Goal: Navigation & Orientation: Find specific page/section

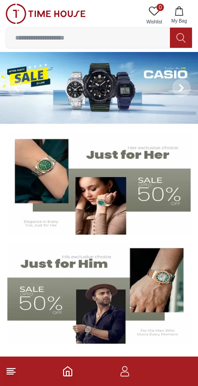
scroll to position [34, 0]
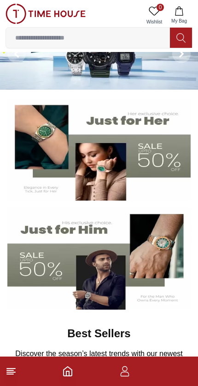
click at [128, 370] on icon "button" at bounding box center [124, 371] width 11 height 11
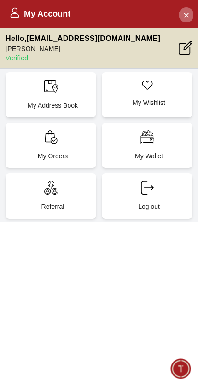
click at [185, 11] on icon "Close Account" at bounding box center [185, 14] width 7 height 11
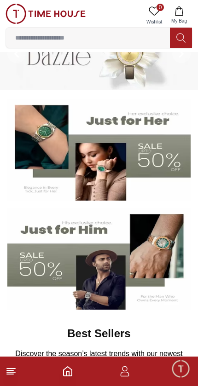
click at [71, 376] on icon "Home" at bounding box center [67, 370] width 8 height 9
click at [122, 371] on icon "button" at bounding box center [124, 371] width 11 height 11
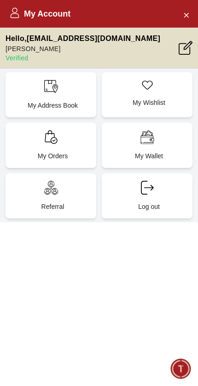
click at [44, 143] on icon at bounding box center [51, 137] width 14 height 14
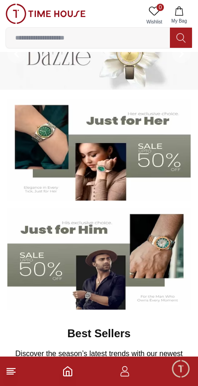
scroll to position [0, 0]
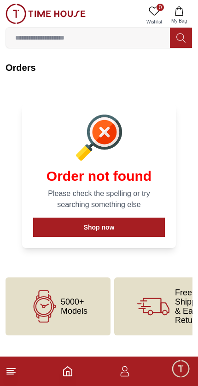
click at [16, 374] on icon at bounding box center [11, 371] width 11 height 11
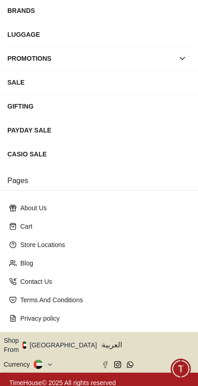
scroll to position [131, 0]
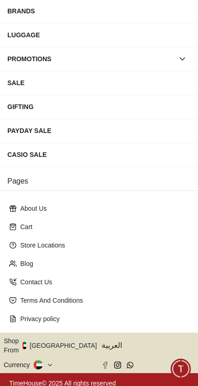
click at [59, 344] on button "Shop From [GEOGRAPHIC_DATA]" at bounding box center [54, 345] width 100 height 18
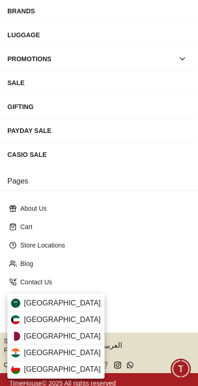
click at [68, 335] on div "[GEOGRAPHIC_DATA]" at bounding box center [55, 336] width 97 height 17
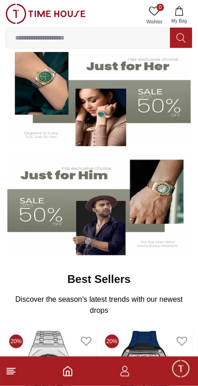
click at [36, 164] on img at bounding box center [98, 205] width 183 height 102
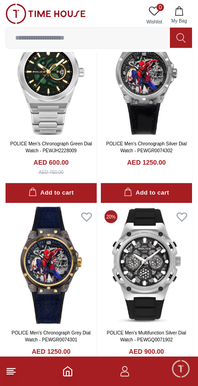
scroll to position [1393, 0]
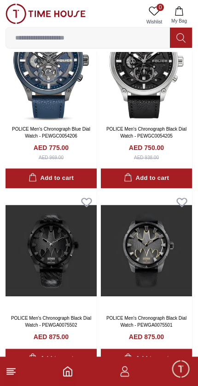
scroll to position [2914, 0]
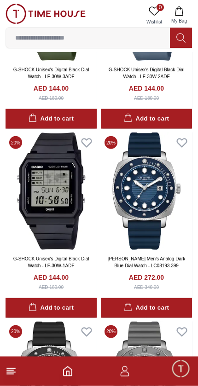
scroll to position [3713, 0]
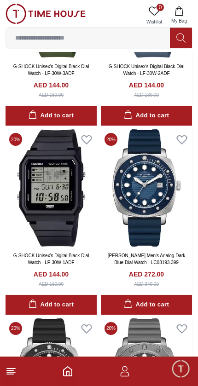
click at [10, 372] on line at bounding box center [11, 372] width 8 height 0
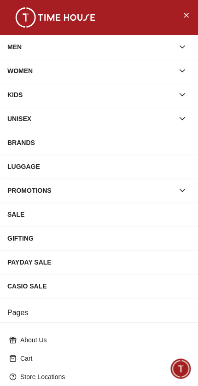
scroll to position [0, 0]
click at [21, 74] on div "WOMEN" at bounding box center [90, 71] width 166 height 17
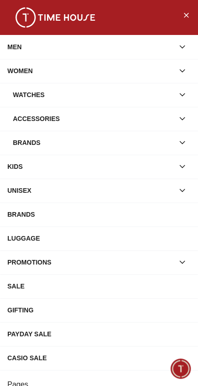
click at [23, 71] on div "WOMEN" at bounding box center [90, 71] width 166 height 17
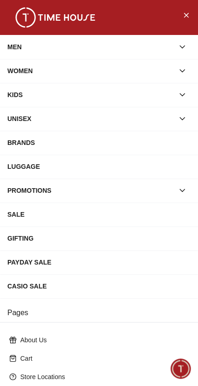
click at [21, 97] on div "KIDS" at bounding box center [90, 94] width 166 height 17
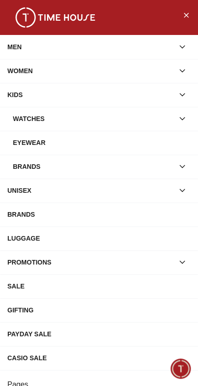
click at [19, 74] on div "WOMEN" at bounding box center [90, 71] width 166 height 17
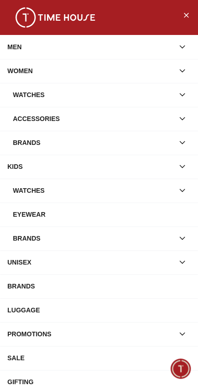
click at [19, 98] on div "Watches" at bounding box center [93, 94] width 161 height 17
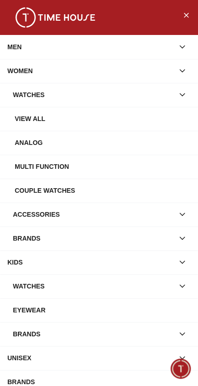
click at [40, 98] on div "Watches" at bounding box center [93, 94] width 161 height 17
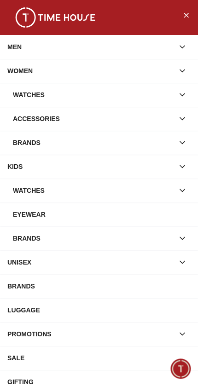
click at [25, 117] on div "Accessories" at bounding box center [93, 118] width 161 height 17
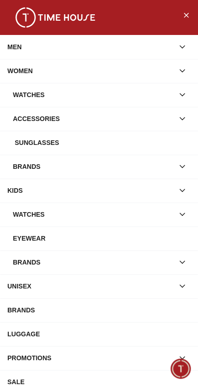
click at [23, 96] on div "Watches" at bounding box center [93, 94] width 161 height 17
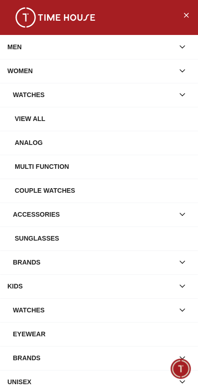
click at [22, 121] on div "View all" at bounding box center [103, 118] width 176 height 17
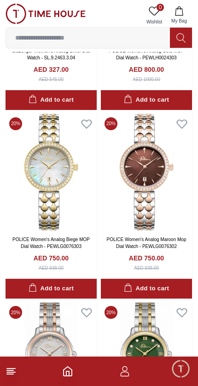
scroll to position [171, 0]
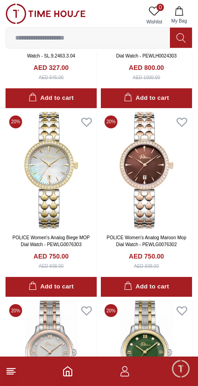
click at [121, 370] on icon "button" at bounding box center [124, 371] width 11 height 11
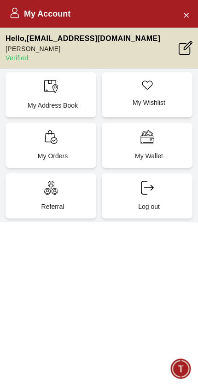
click at [118, 314] on div "My Account Hello , arjungurnz@gmail.com Arjun gurung Verified My Address Book M…" at bounding box center [99, 193] width 198 height 386
click at [182, 16] on icon "Close Account" at bounding box center [185, 14] width 7 height 11
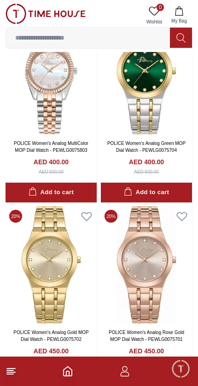
scroll to position [1024, 0]
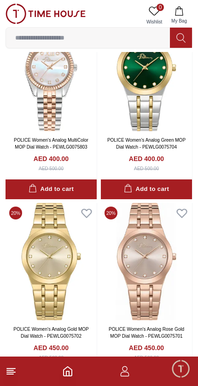
click at [5, 379] on footer at bounding box center [99, 370] width 198 height 29
click at [9, 372] on line at bounding box center [11, 372] width 8 height 0
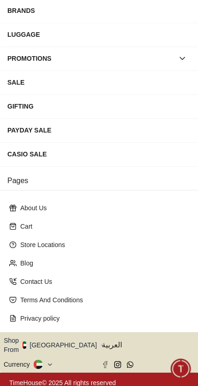
scroll to position [131, 0]
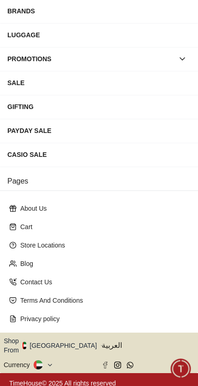
click at [31, 339] on button "Shop From [GEOGRAPHIC_DATA]" at bounding box center [54, 345] width 100 height 18
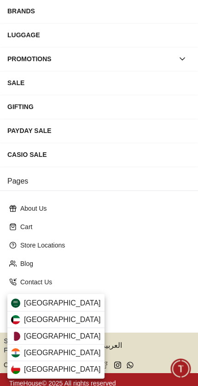
click at [19, 337] on img at bounding box center [15, 335] width 9 height 9
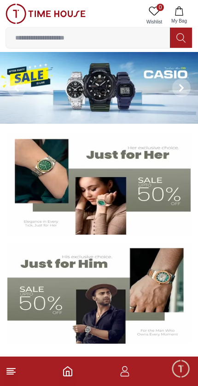
click at [124, 373] on icon "button" at bounding box center [124, 371] width 11 height 11
click at [15, 368] on line at bounding box center [11, 368] width 8 height 0
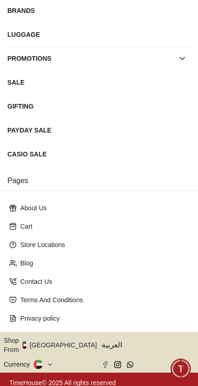
click at [63, 342] on button "Shop From [GEOGRAPHIC_DATA]" at bounding box center [54, 345] width 100 height 18
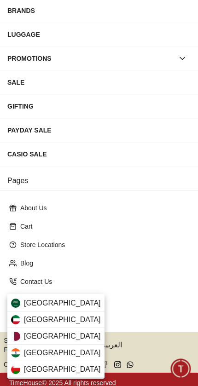
scroll to position [131, 0]
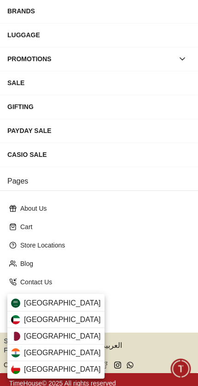
click at [70, 320] on div "[GEOGRAPHIC_DATA]" at bounding box center [55, 319] width 97 height 17
